Goal: Information Seeking & Learning: Learn about a topic

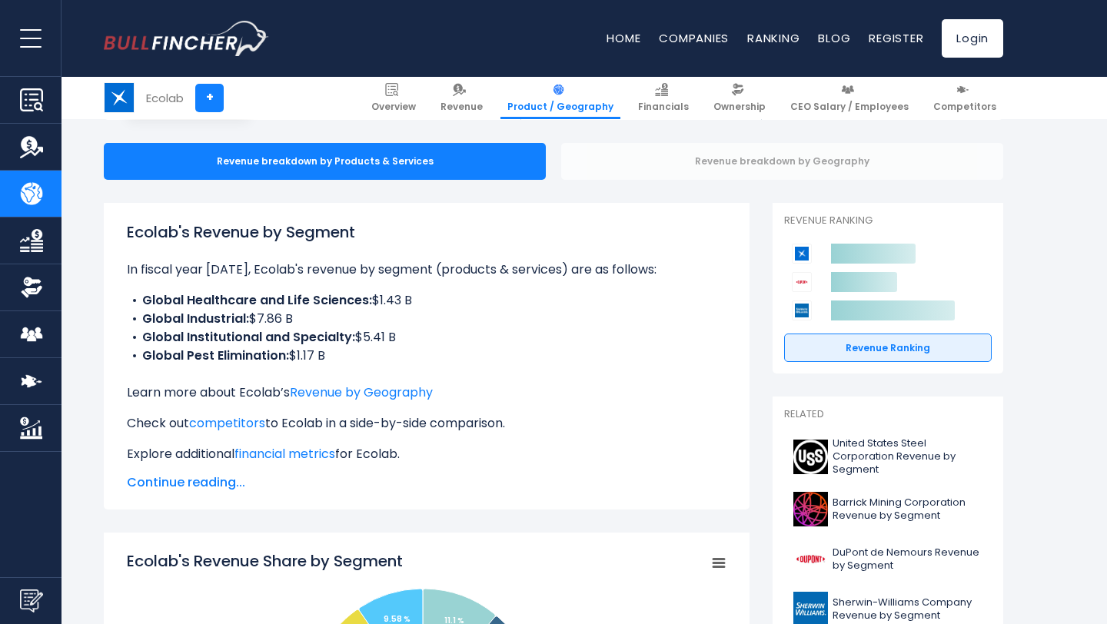
scroll to position [143, 0]
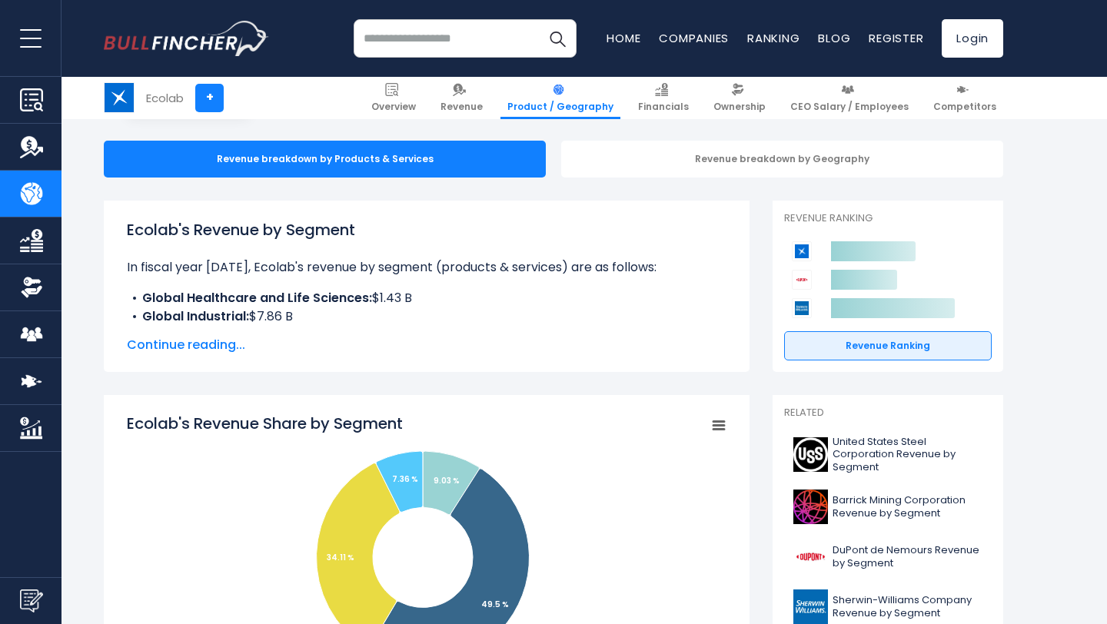
click at [239, 348] on span "Continue reading..." at bounding box center [427, 345] width 600 height 18
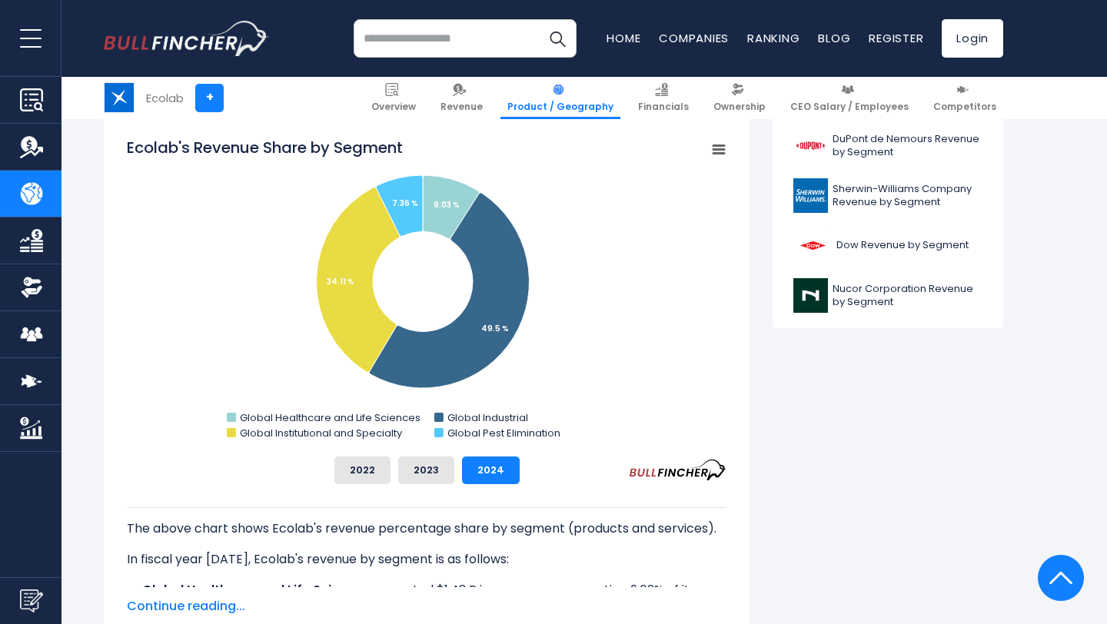
scroll to position [553, 0]
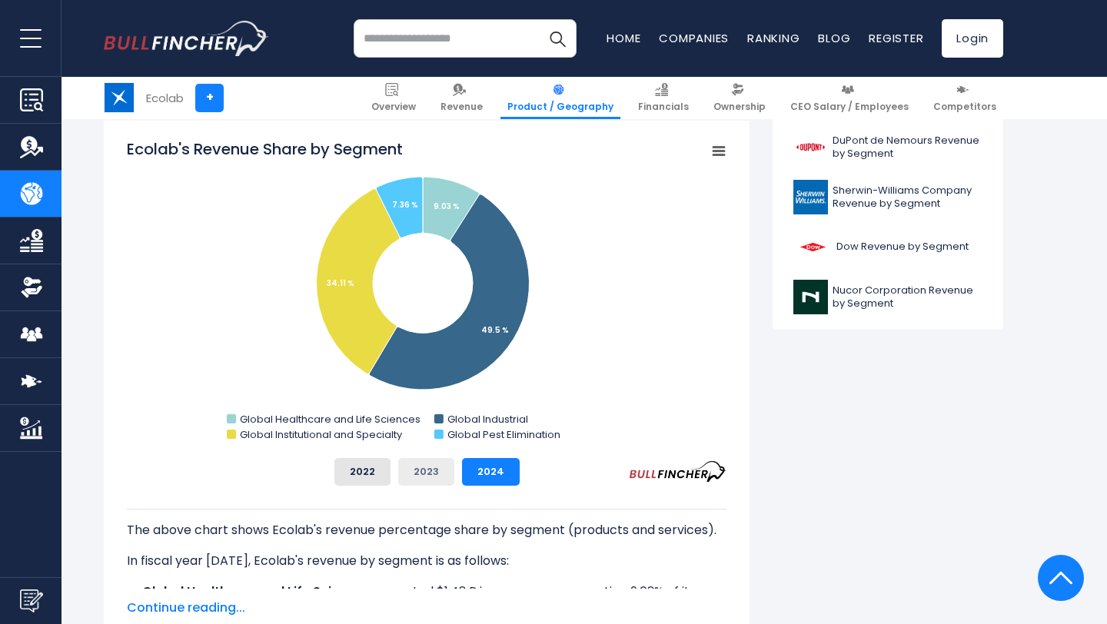
click at [435, 474] on button "2023" at bounding box center [426, 472] width 56 height 28
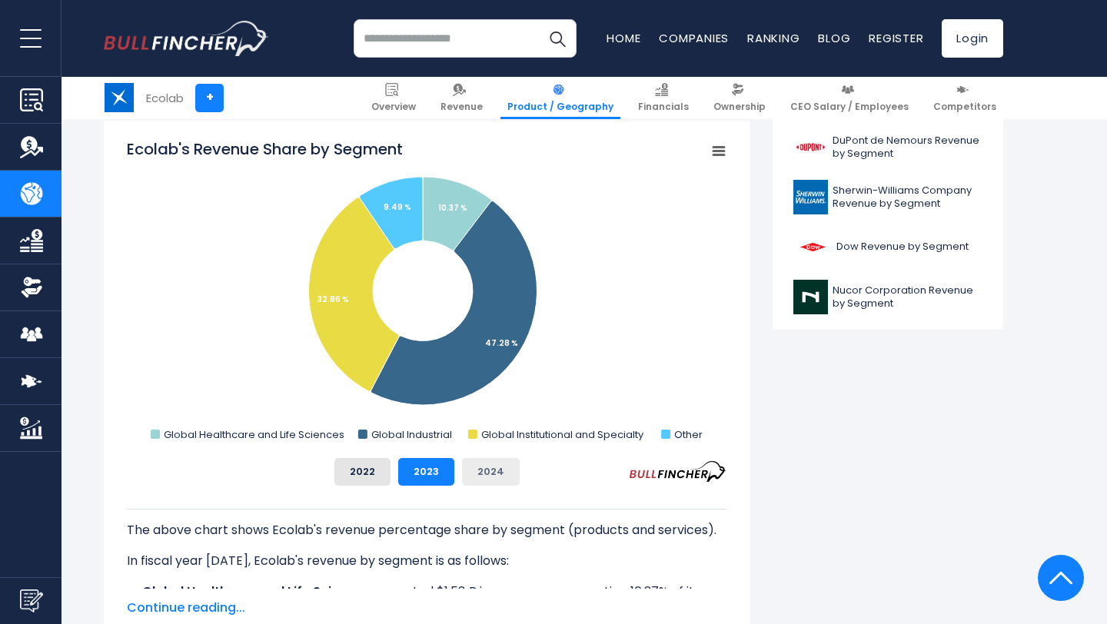
click at [472, 472] on button "2024" at bounding box center [491, 472] width 58 height 28
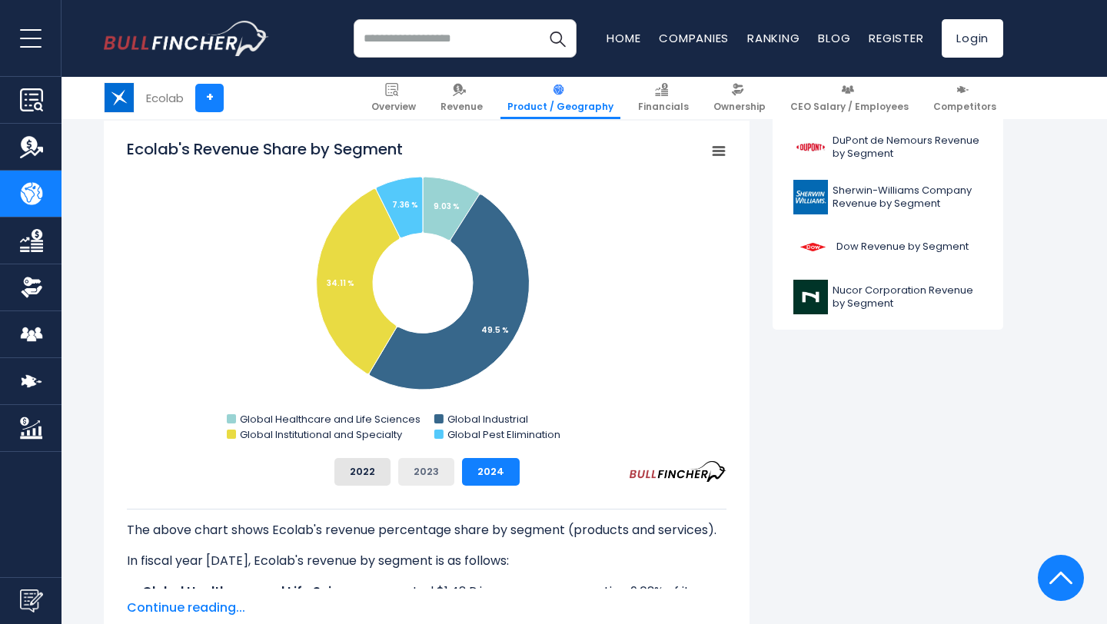
click at [428, 470] on button "2023" at bounding box center [426, 472] width 56 height 28
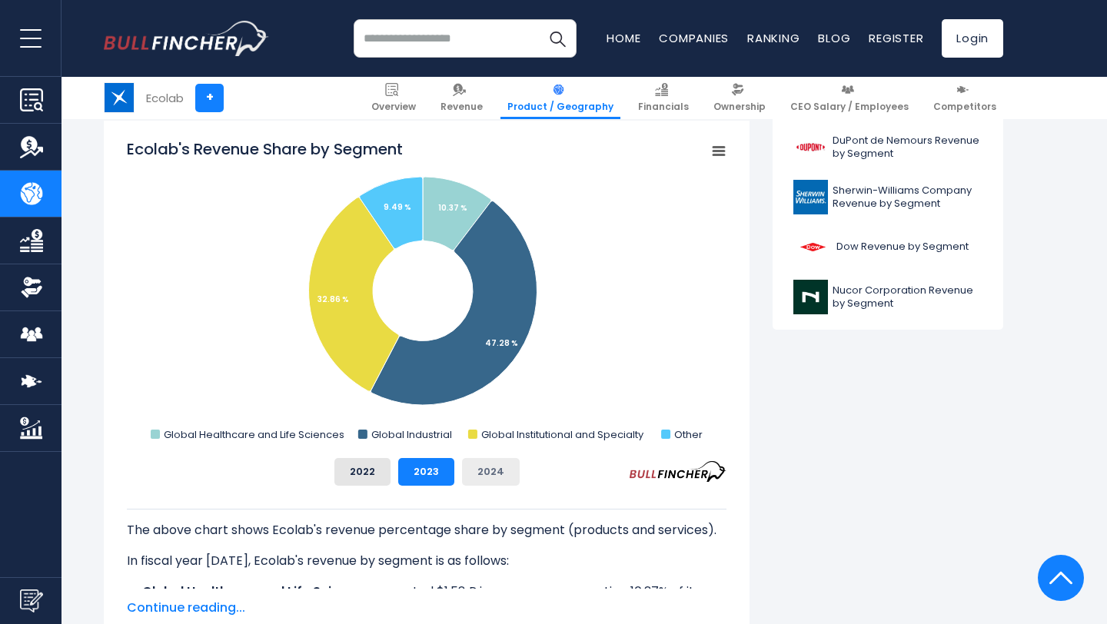
click at [474, 466] on button "2024" at bounding box center [491, 472] width 58 height 28
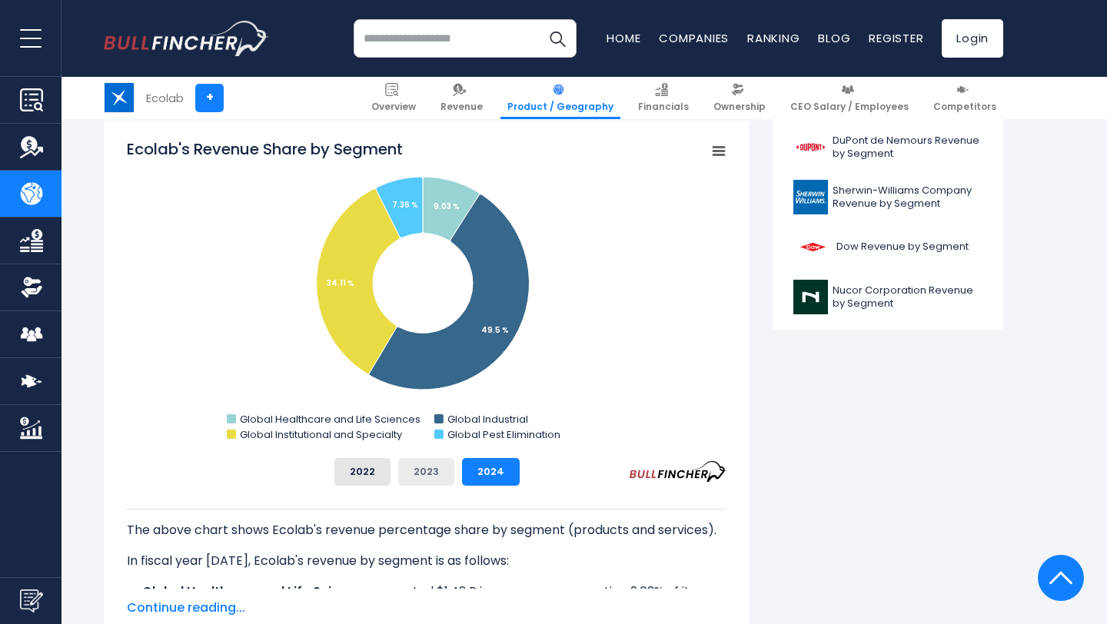
click at [421, 465] on button "2023" at bounding box center [426, 472] width 56 height 28
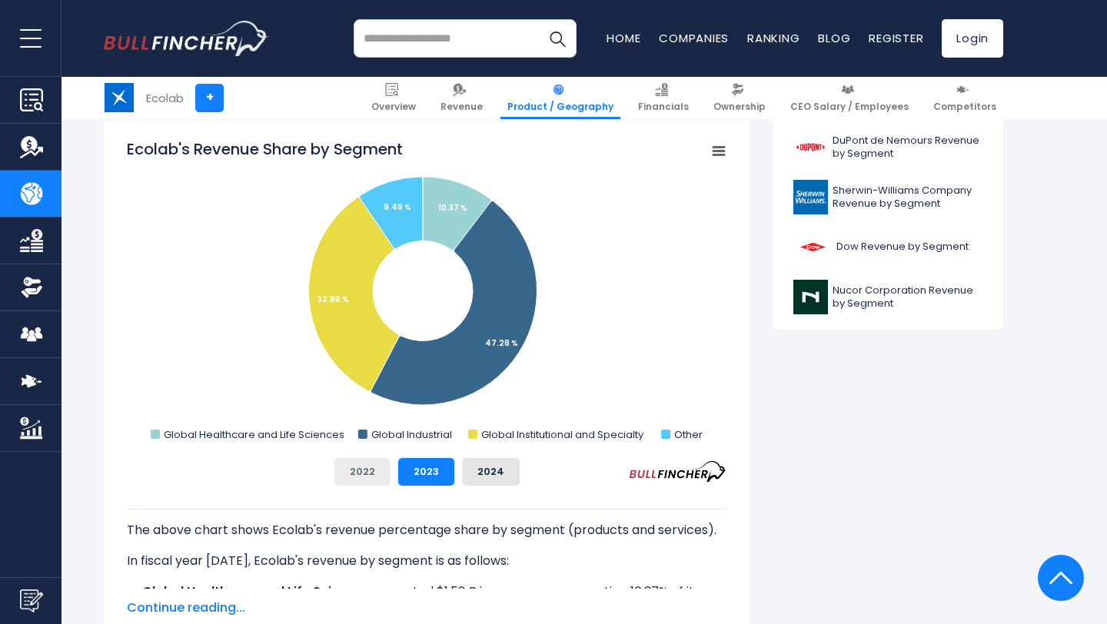
click at [358, 474] on button "2022" at bounding box center [363, 472] width 56 height 28
click at [428, 469] on button "2023" at bounding box center [426, 472] width 56 height 28
click at [484, 464] on button "2024" at bounding box center [491, 472] width 58 height 28
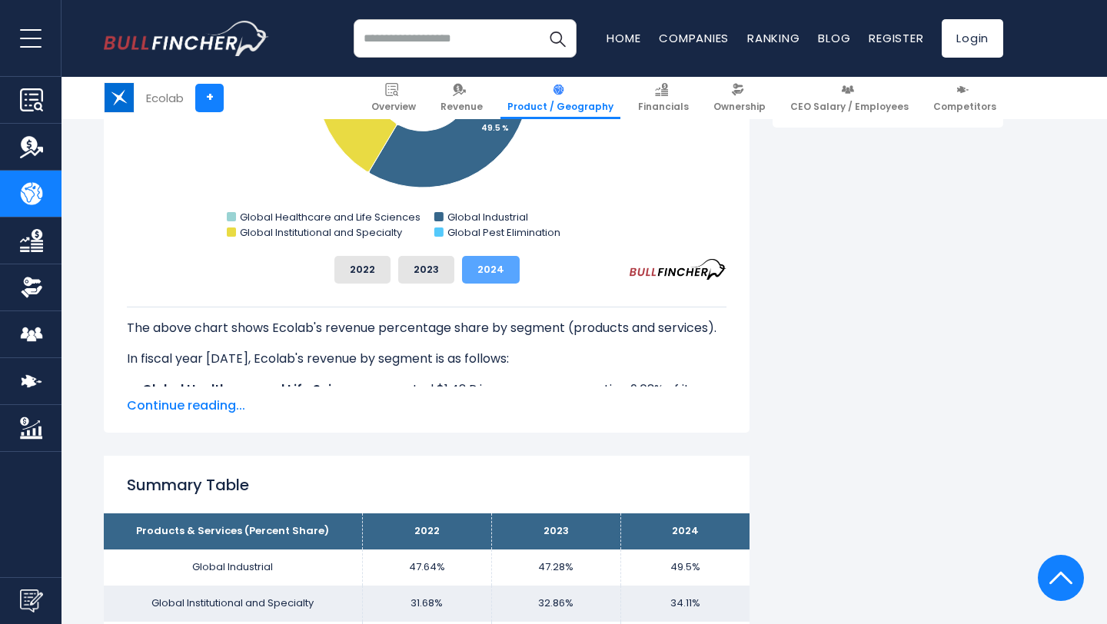
scroll to position [756, 0]
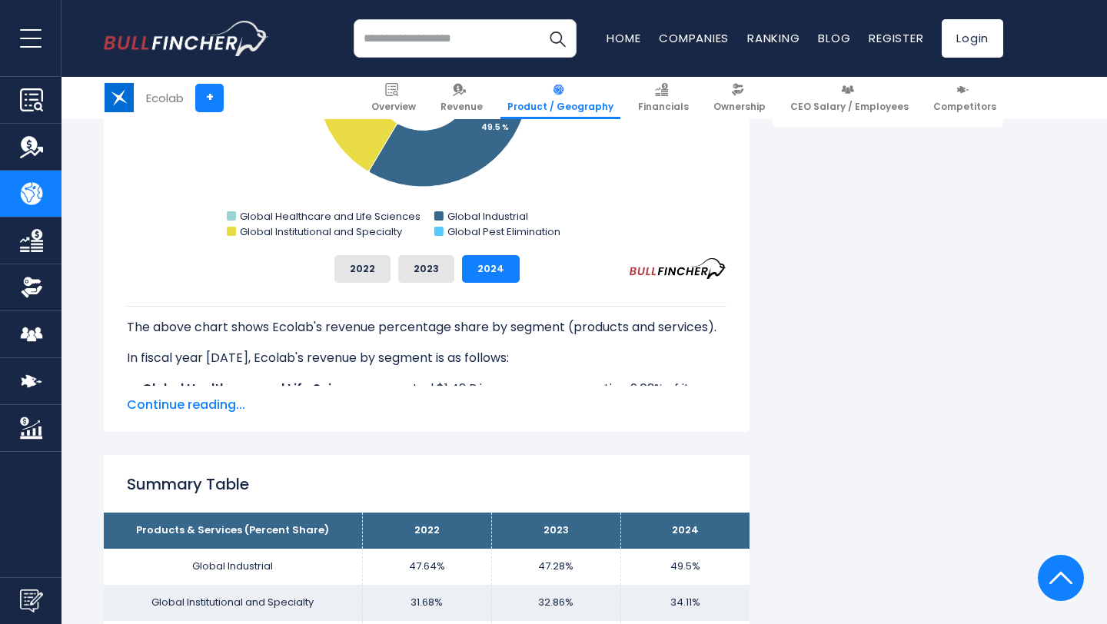
click at [227, 408] on span "Continue reading..." at bounding box center [427, 405] width 600 height 18
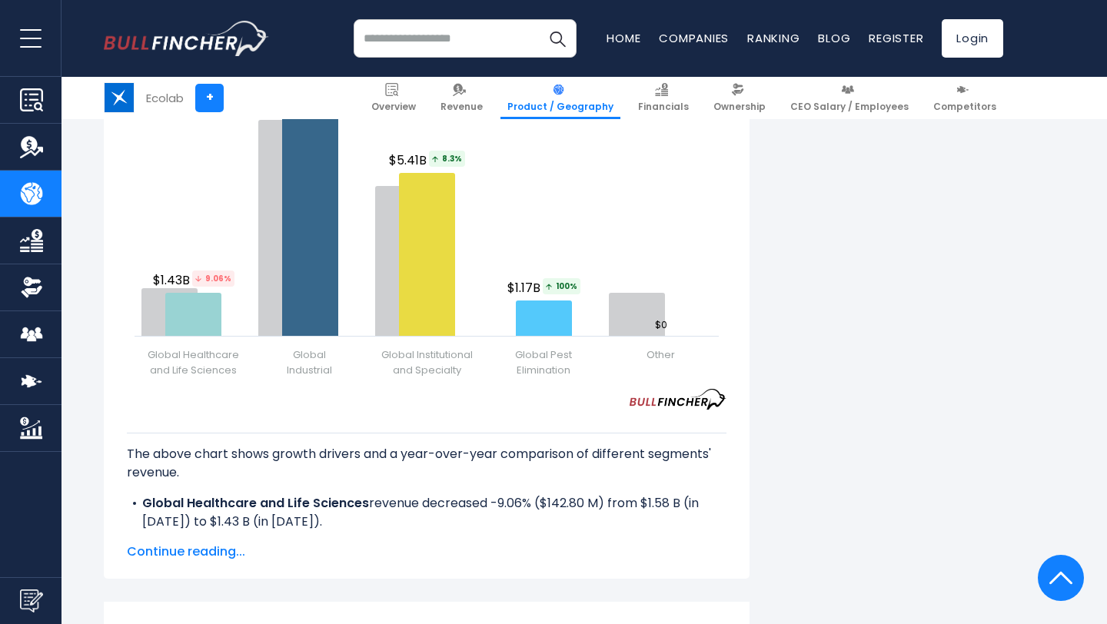
scroll to position [2280, 0]
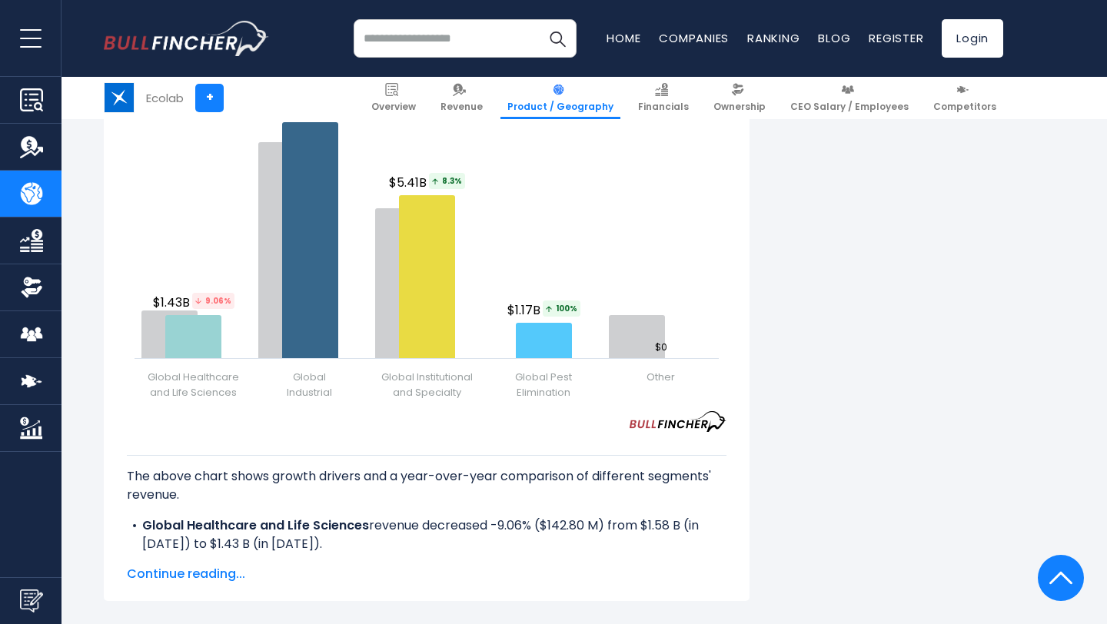
click at [211, 565] on span "Continue reading..." at bounding box center [427, 574] width 600 height 18
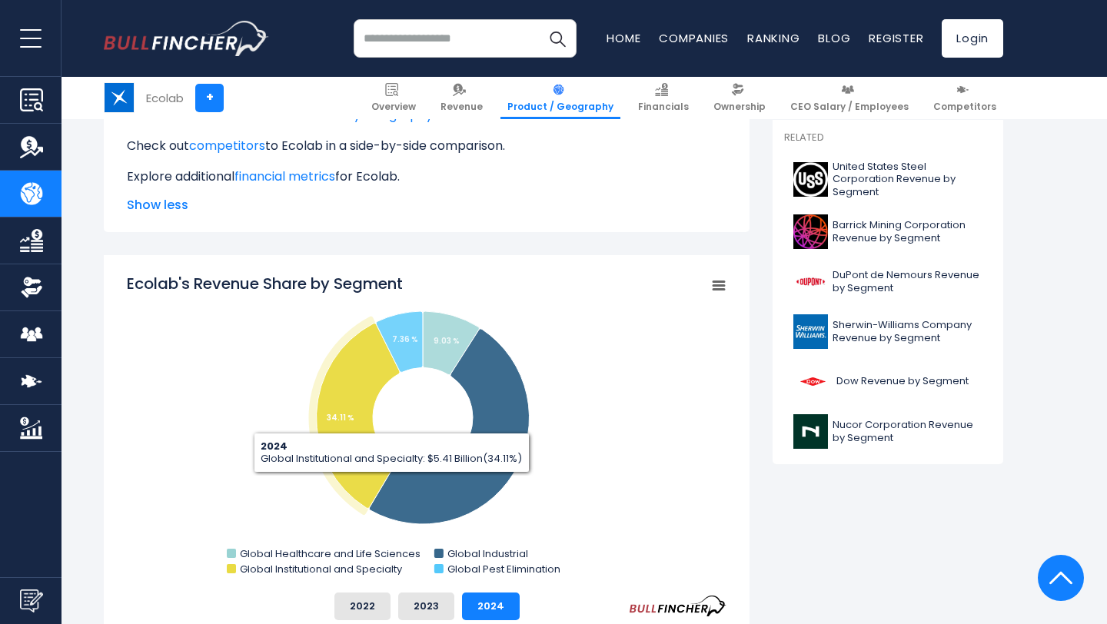
scroll to position [401, 0]
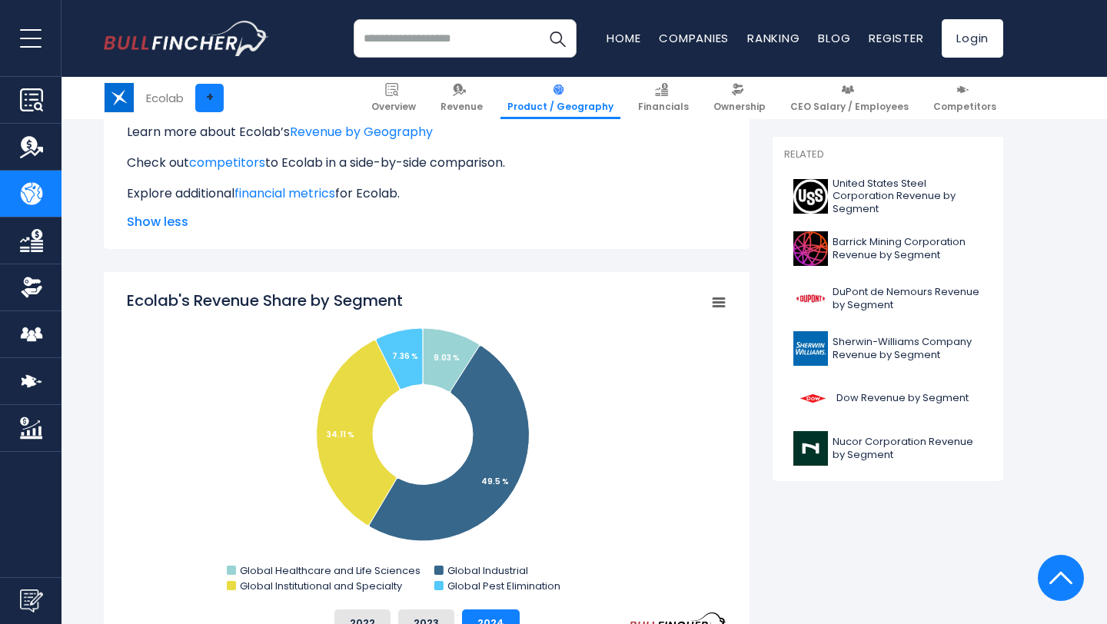
click at [213, 102] on link "+" at bounding box center [209, 98] width 28 height 28
